Goal: Task Accomplishment & Management: Manage account settings

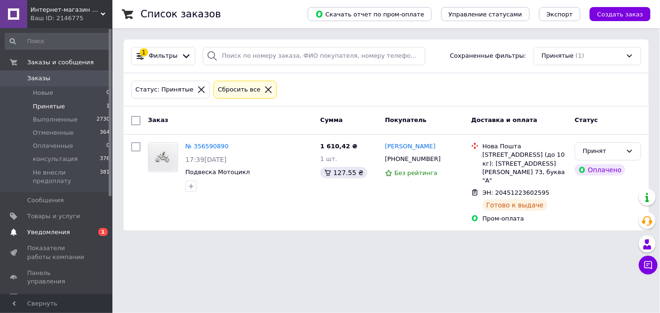
click at [58, 228] on span "Уведомления" at bounding box center [48, 232] width 43 height 8
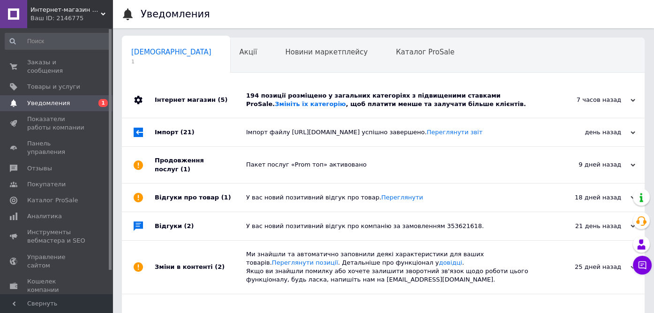
click at [322, 86] on div "194 позиції розміщено у загальних категоріях з підвищеними ставками ProSale. Зм…" at bounding box center [393, 100] width 295 height 36
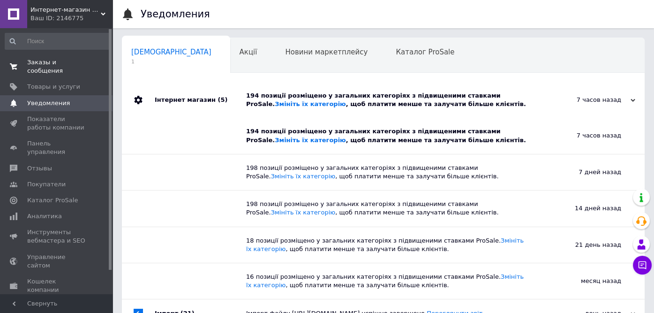
click at [67, 58] on span "Заказы и сообщения" at bounding box center [57, 66] width 60 height 17
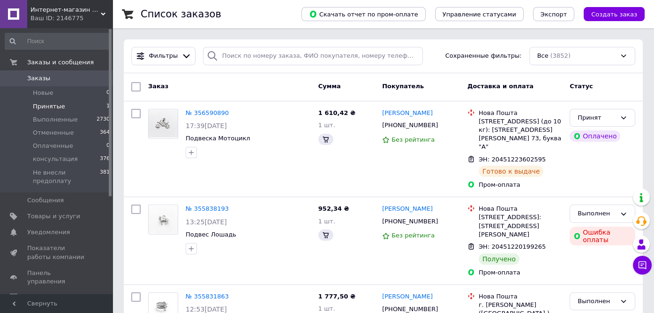
click at [50, 104] on span "Принятые" at bounding box center [49, 106] width 32 height 8
